Goal: Task Accomplishment & Management: Use online tool/utility

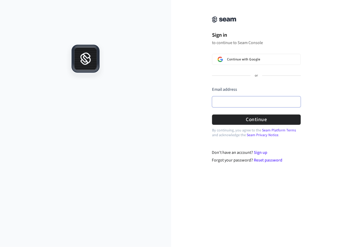
click at [235, 99] on input "Email address" at bounding box center [256, 101] width 89 height 11
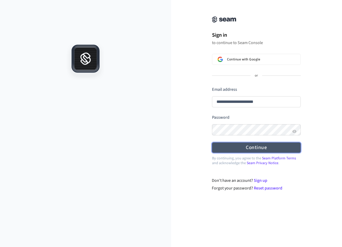
click at [256, 147] on button "Continue" at bounding box center [256, 148] width 89 height 10
type input "**********"
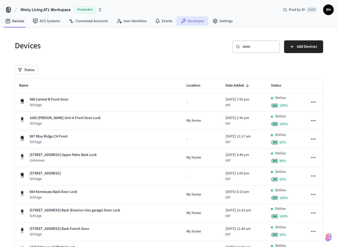
click at [187, 20] on link "Developer" at bounding box center [193, 21] width 32 height 10
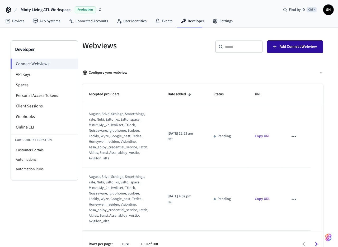
click at [302, 43] on span "Add Connect Webview" at bounding box center [298, 46] width 37 height 7
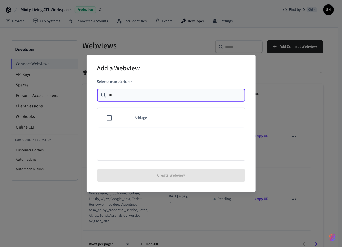
type input "**"
click at [161, 119] on td "Schlage" at bounding box center [187, 118] width 116 height 20
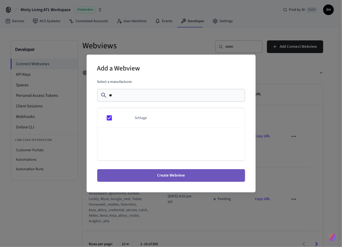
click at [179, 178] on button "Create Webview" at bounding box center [171, 175] width 148 height 13
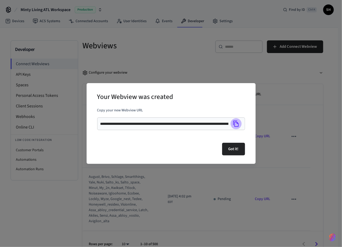
click at [236, 123] on icon "Copy" at bounding box center [236, 123] width 7 height 7
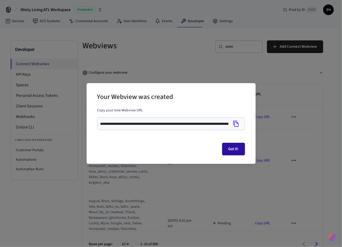
click at [239, 150] on button "Got it!" at bounding box center [233, 149] width 23 height 13
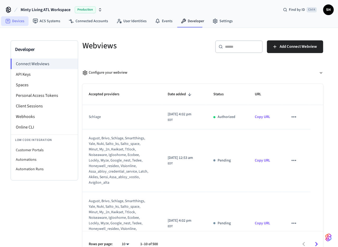
click at [15, 21] on link "Devices" at bounding box center [14, 21] width 27 height 10
